Goal: Task Accomplishment & Management: Manage account settings

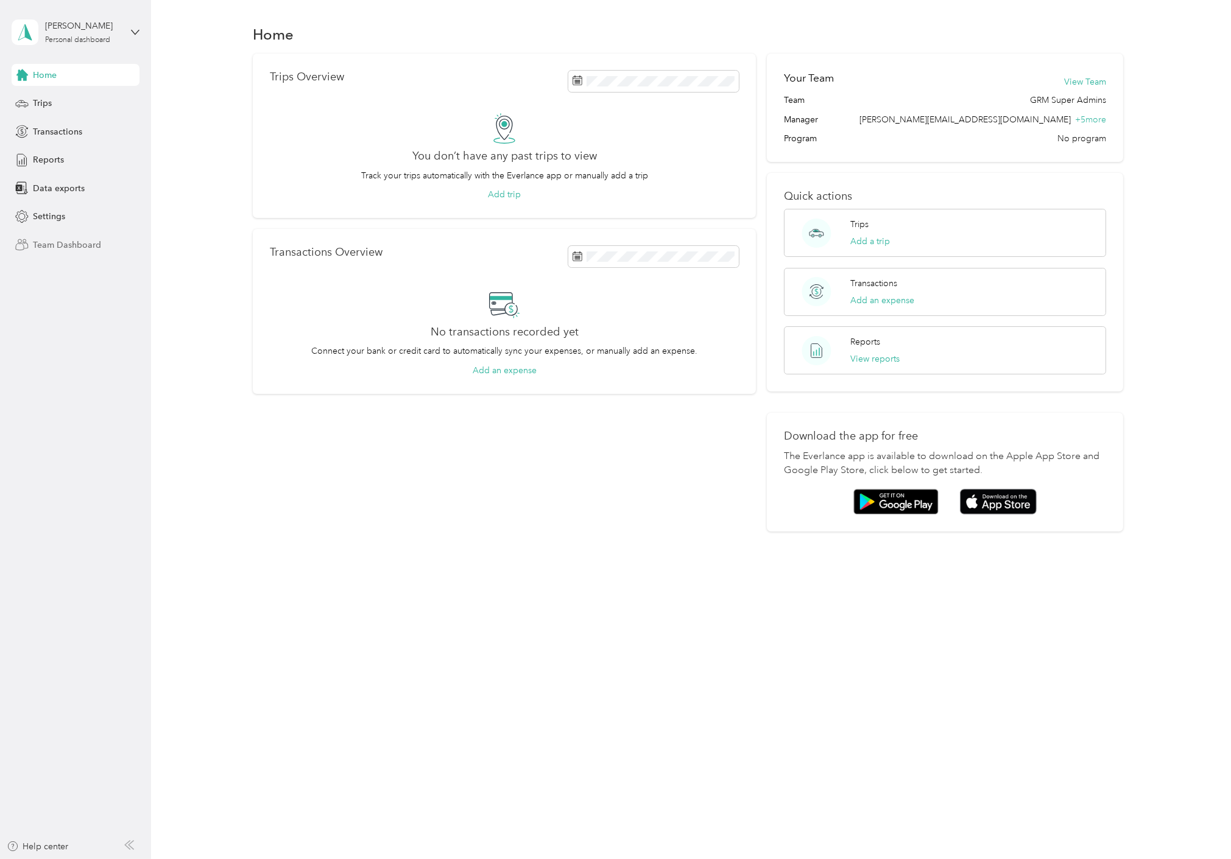
click at [98, 236] on div "Team Dashboard" at bounding box center [76, 245] width 128 height 22
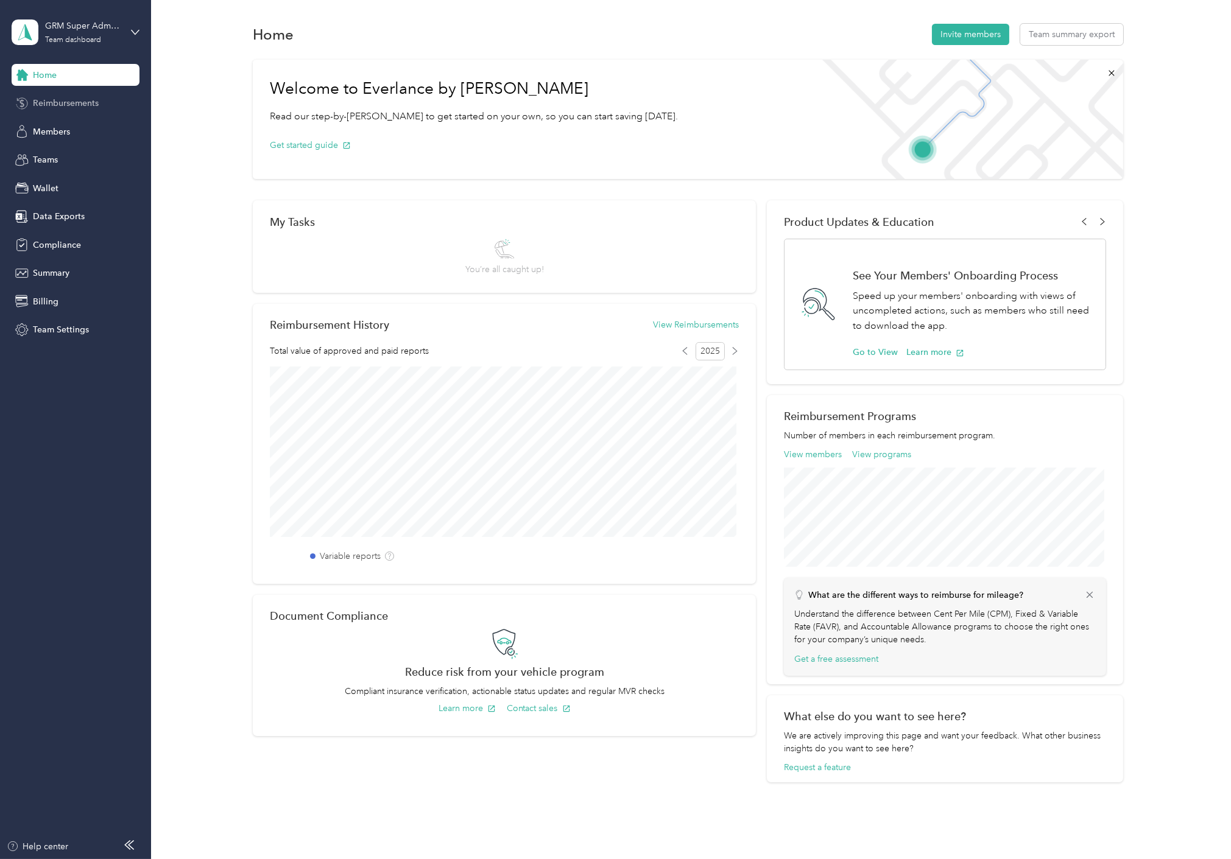
click at [81, 104] on span "Reimbursements" at bounding box center [66, 103] width 66 height 13
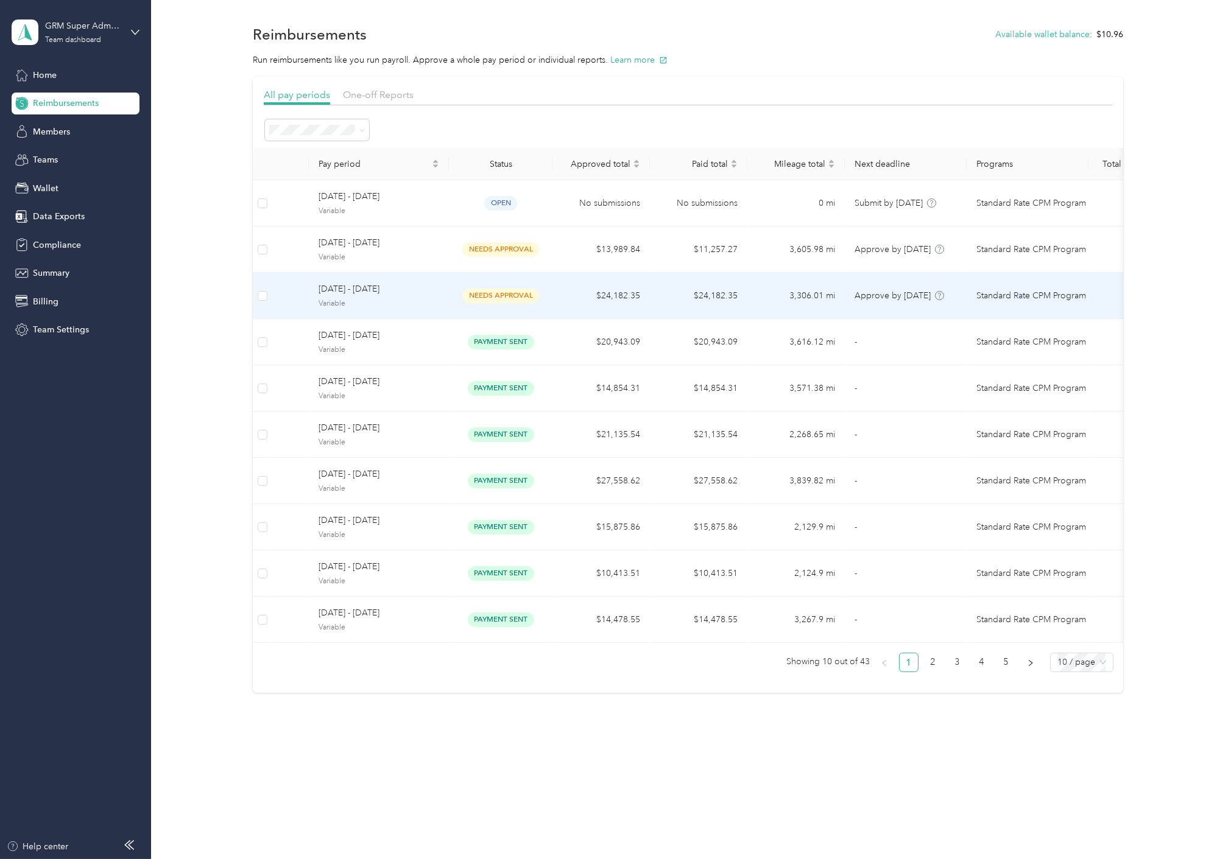
click at [668, 275] on td "$24,182.35" at bounding box center [698, 296] width 97 height 46
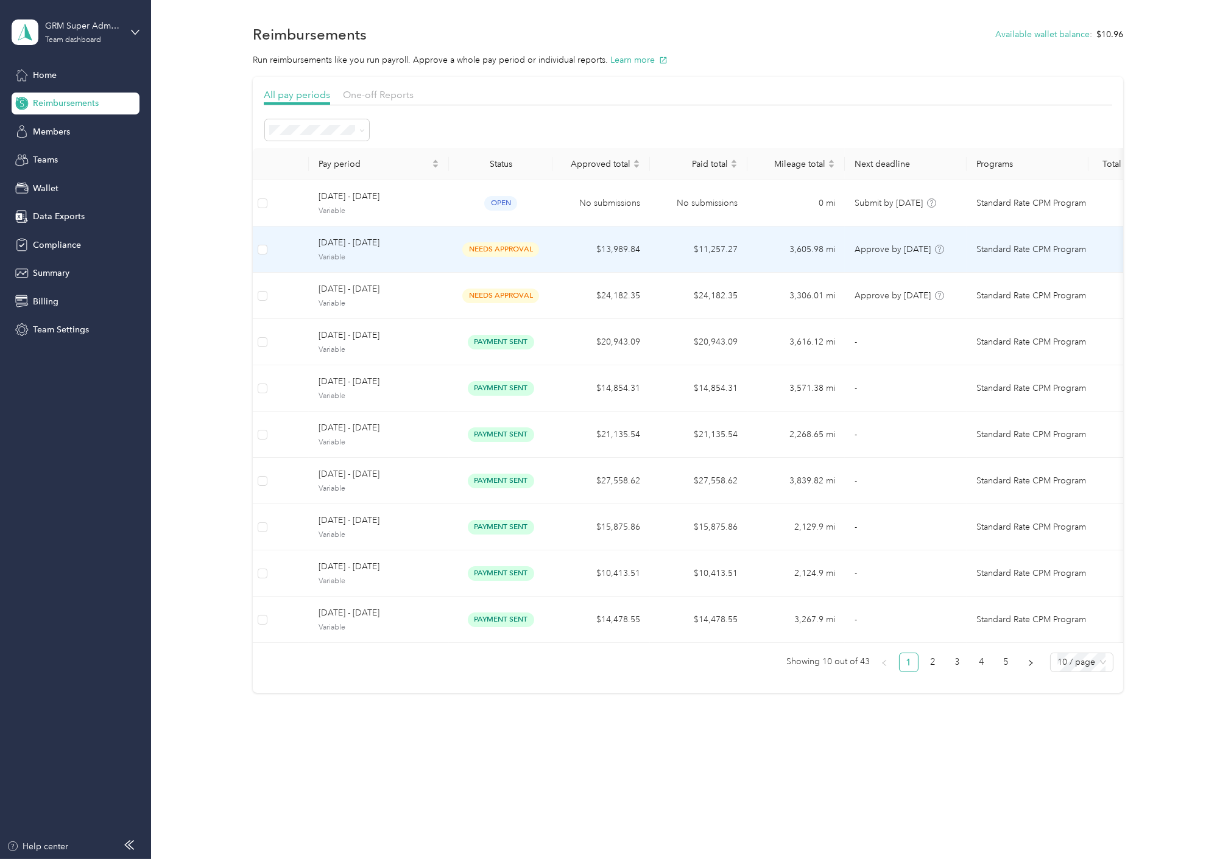
click at [653, 255] on td "$11,257.27" at bounding box center [698, 250] width 97 height 46
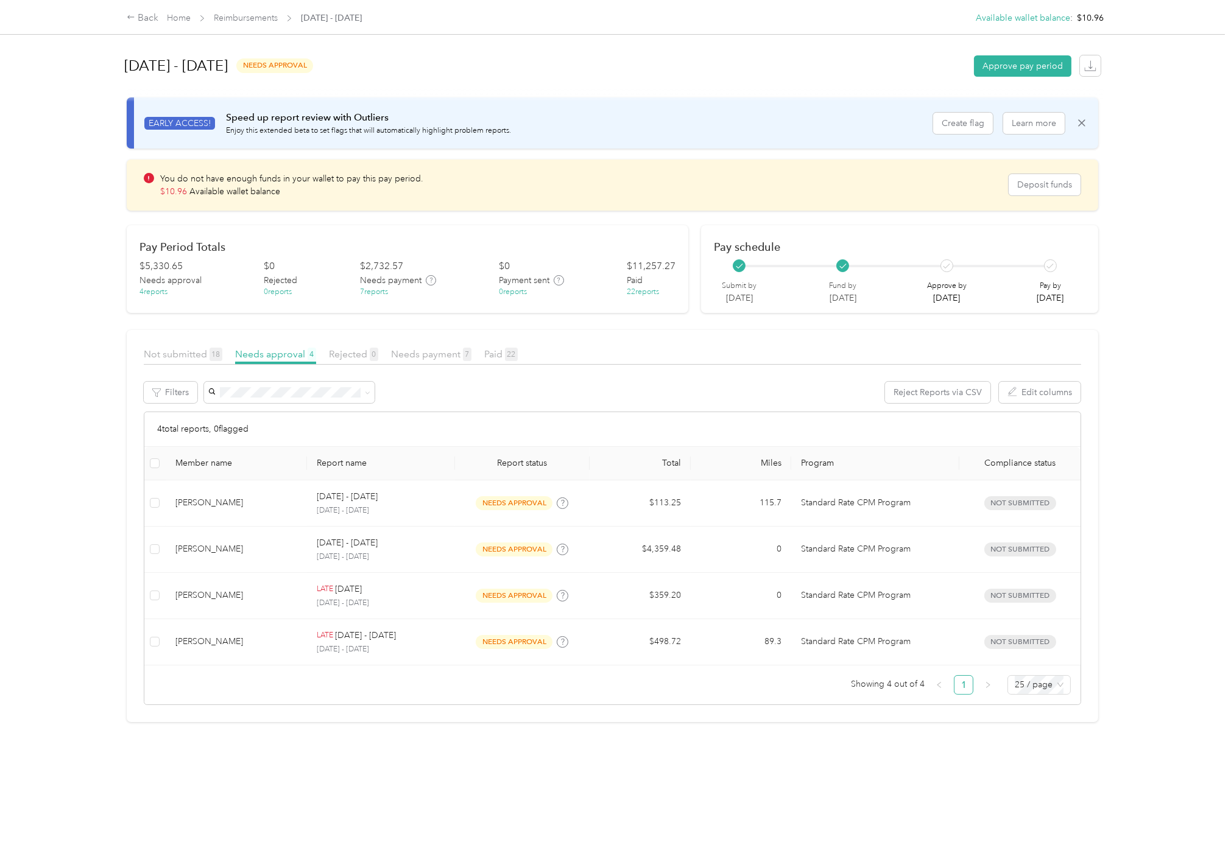
click at [587, 424] on div "4 total reports, 0 flagged" at bounding box center [612, 429] width 937 height 35
